Goal: Check status: Check status

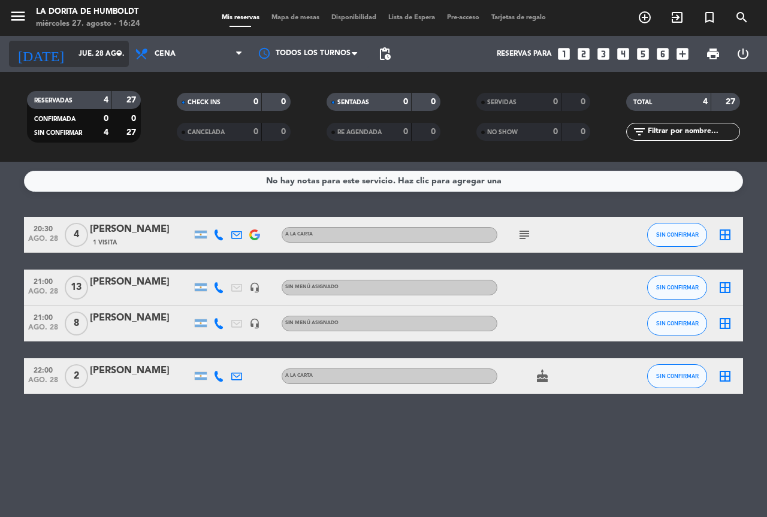
click at [88, 56] on input "jue. 28 ago." at bounding box center [119, 54] width 95 height 20
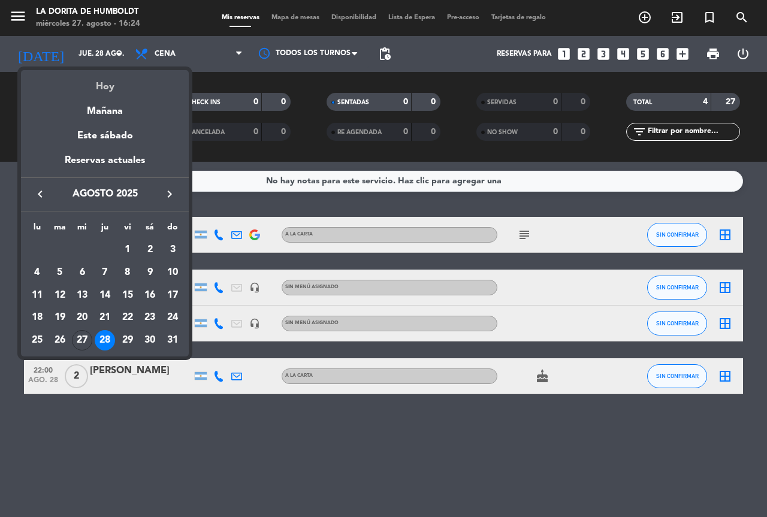
click at [98, 86] on div "Hoy" at bounding box center [105, 82] width 168 height 25
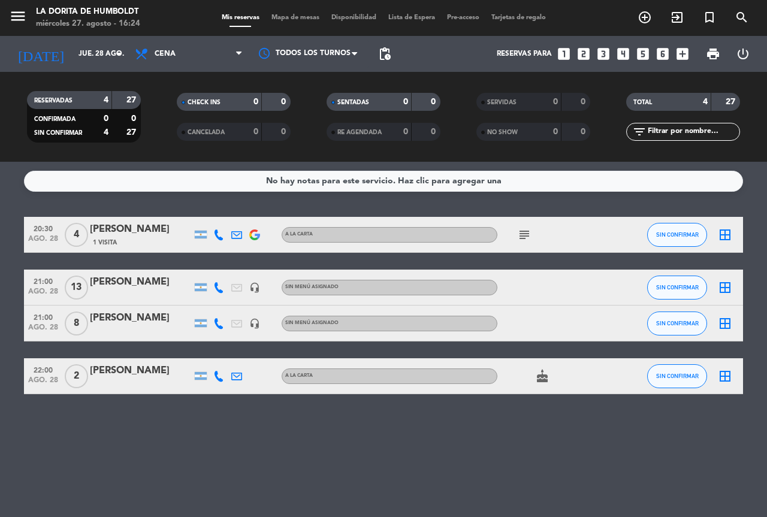
type input "mié. 27 ago."
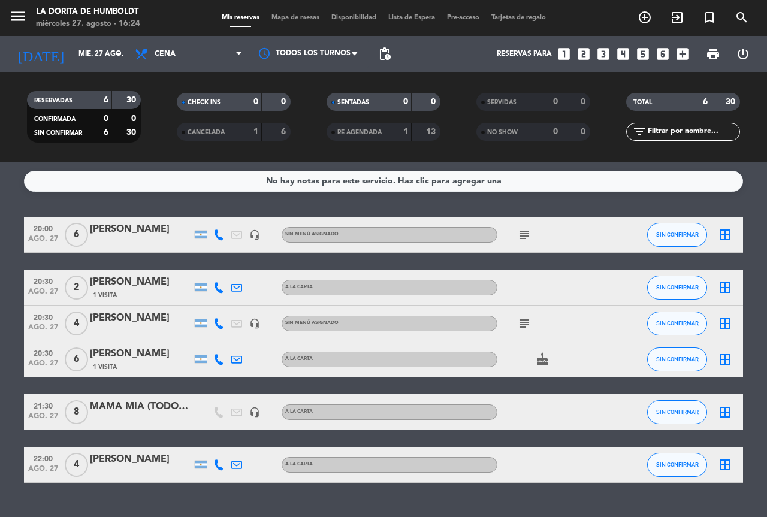
click at [531, 318] on icon "subject" at bounding box center [524, 323] width 14 height 14
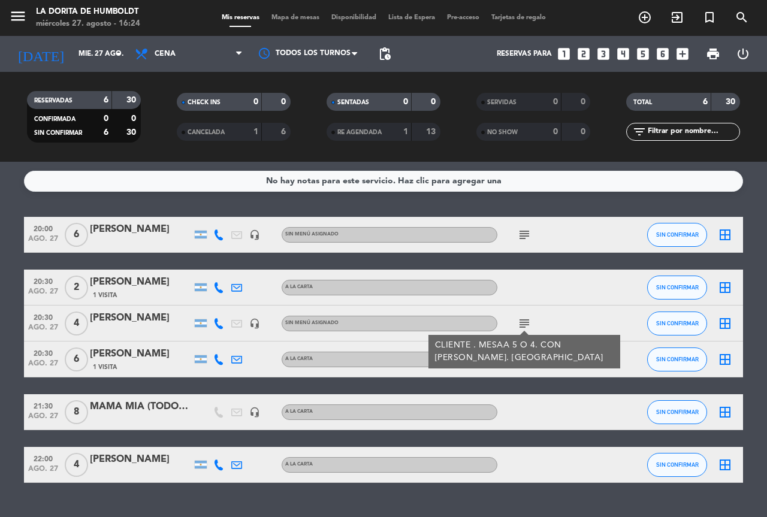
click at [525, 232] on icon "subject" at bounding box center [524, 235] width 14 height 14
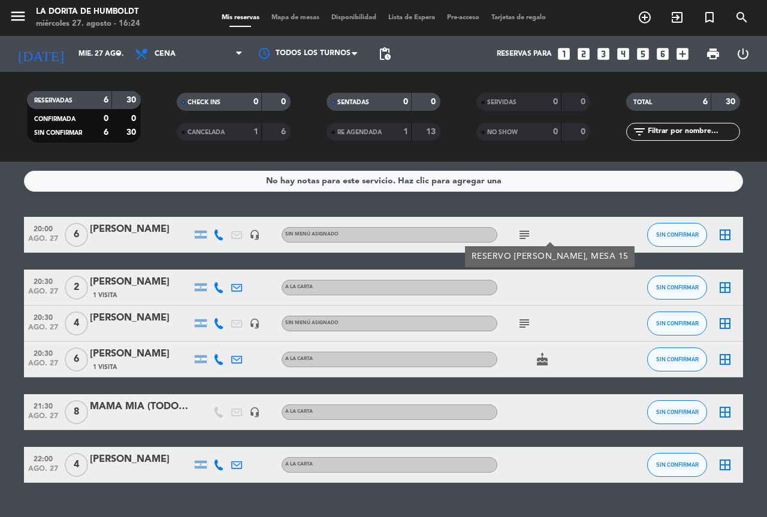
click at [520, 339] on div "subject" at bounding box center [551, 323] width 108 height 35
click at [519, 330] on icon "subject" at bounding box center [524, 323] width 14 height 14
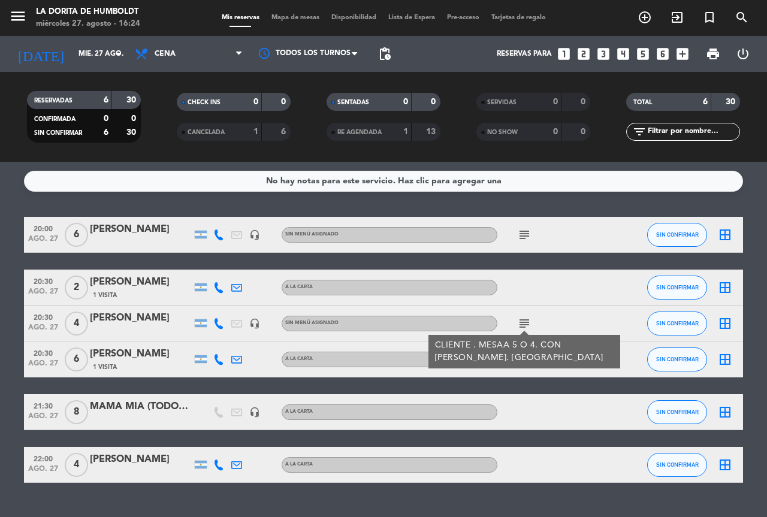
click at [524, 235] on icon "subject" at bounding box center [524, 235] width 14 height 14
